Goal: Transaction & Acquisition: Subscribe to service/newsletter

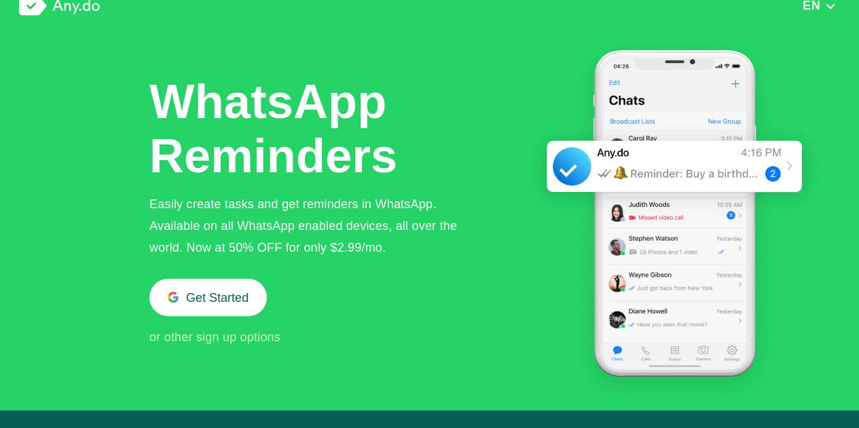
scroll to position [340, 0]
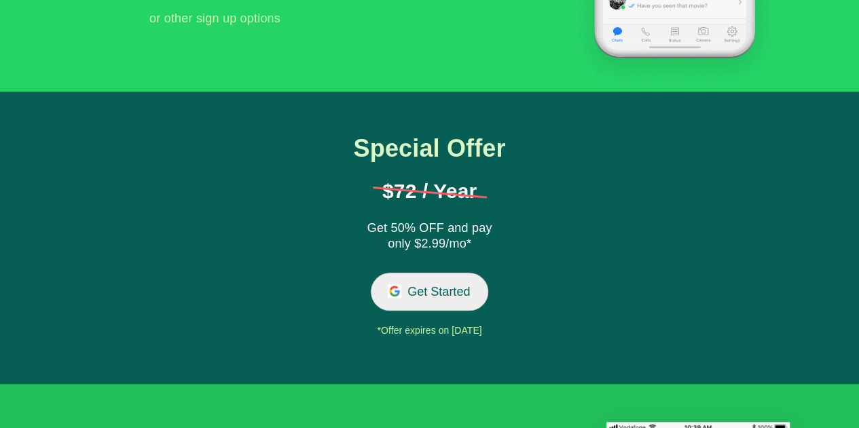
click at [431, 295] on button "Get Started" at bounding box center [429, 291] width 117 height 37
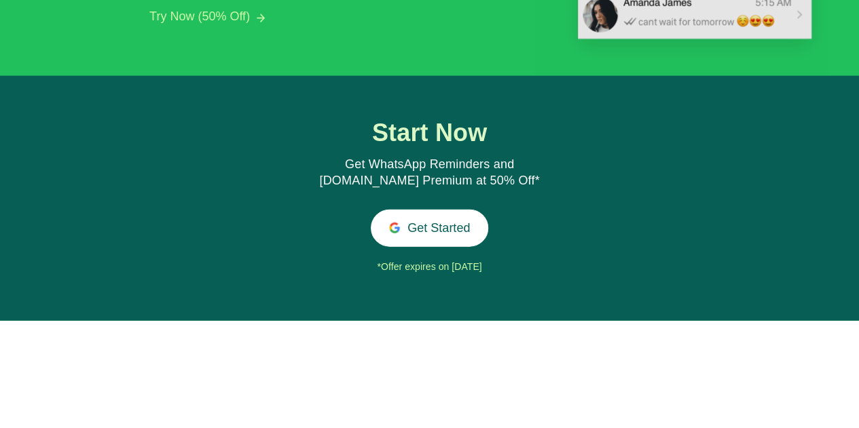
scroll to position [1463, 0]
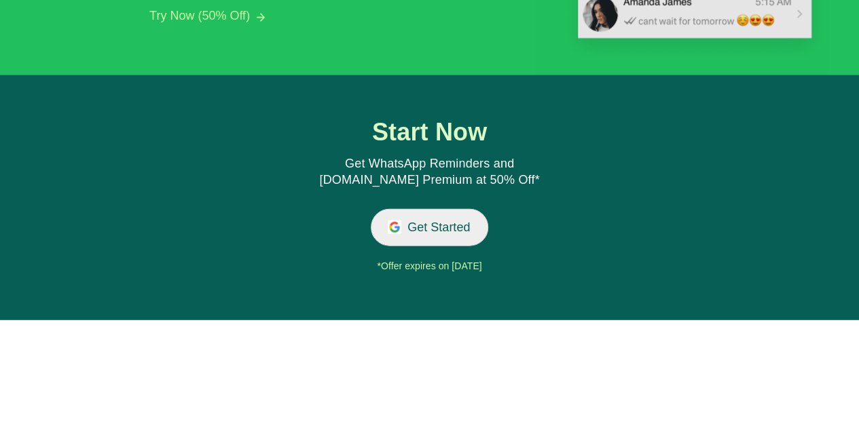
click at [428, 234] on button "Get Started" at bounding box center [429, 227] width 117 height 37
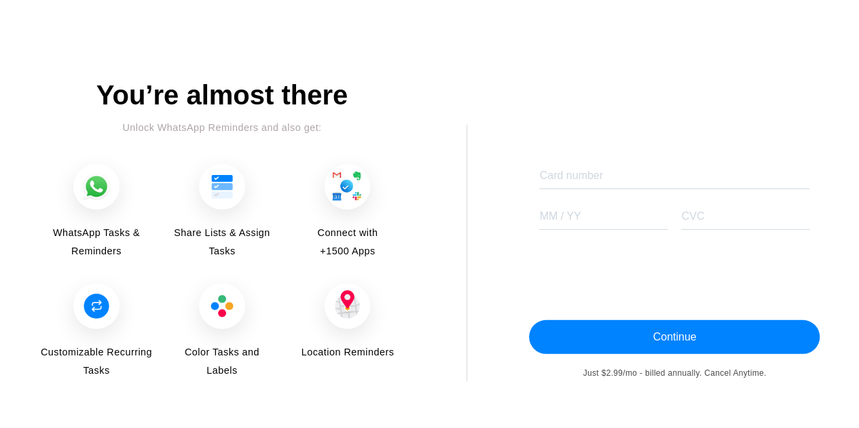
scroll to position [1719, 0]
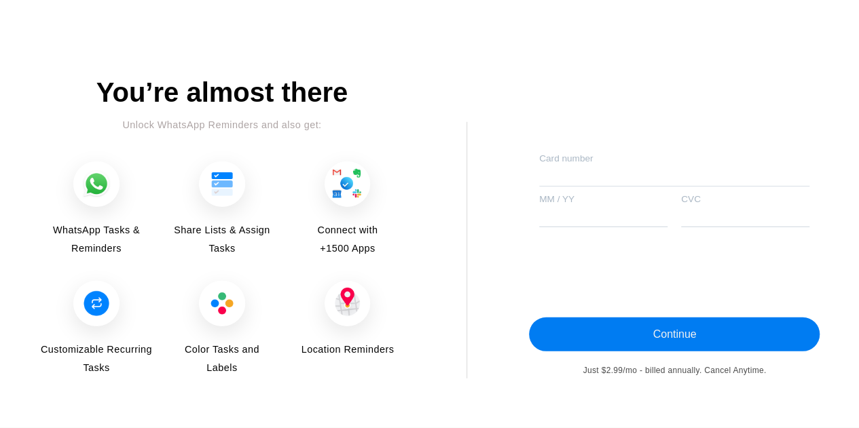
click at [659, 335] on button "Continue" at bounding box center [674, 335] width 291 height 34
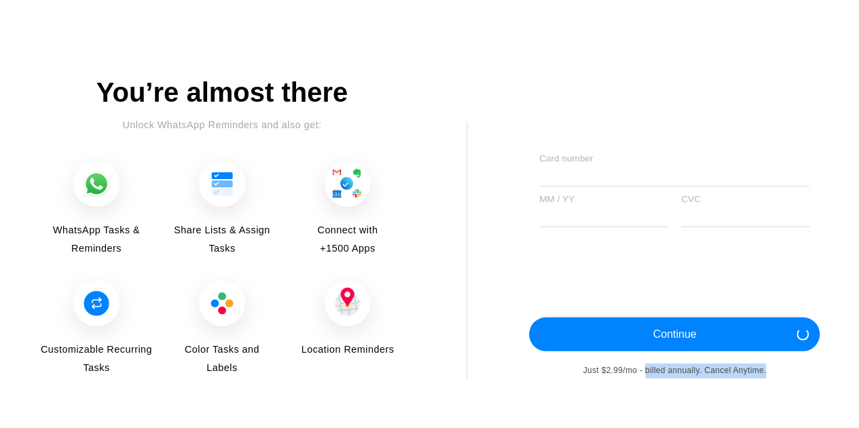
drag, startPoint x: 644, startPoint y: 370, endPoint x: 784, endPoint y: 378, distance: 140.1
click at [784, 378] on div "Just $2.99/mo - billed annually. Cancel Anytime." at bounding box center [674, 371] width 291 height 15
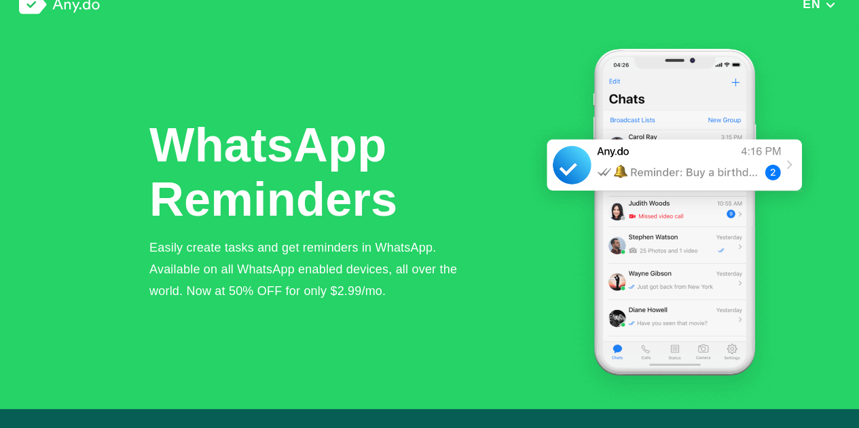
scroll to position [0, 0]
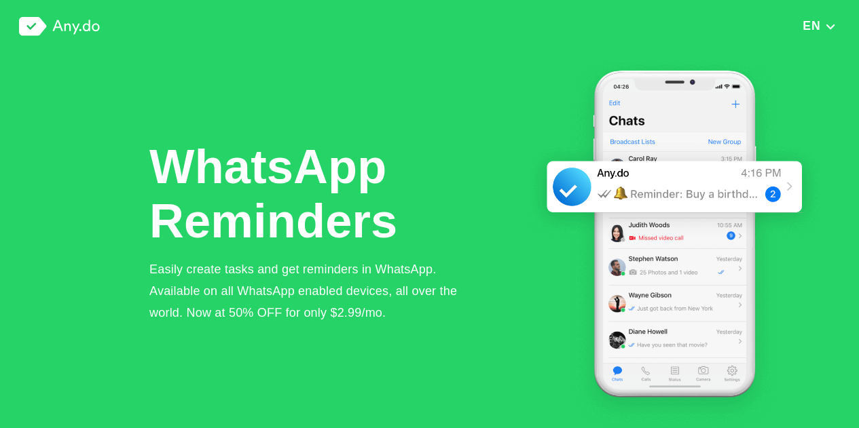
click at [831, 30] on img "button" at bounding box center [830, 27] width 12 height 10
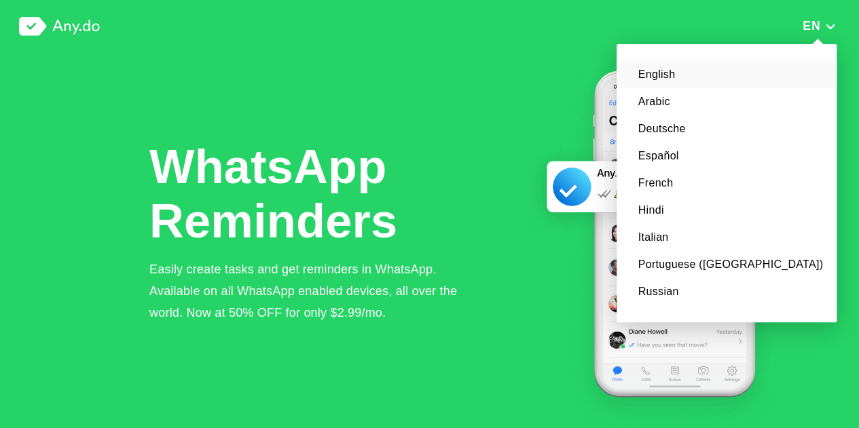
click at [447, 104] on div "WhatsApp Reminders Easily create tasks and get reminders in WhatsApp. Available…" at bounding box center [484, 242] width 671 height 378
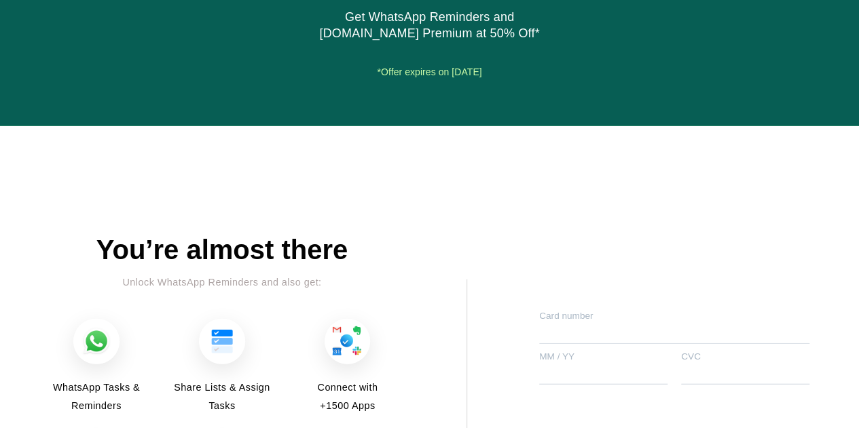
scroll to position [1719, 0]
